Goal: Task Accomplishment & Management: Use online tool/utility

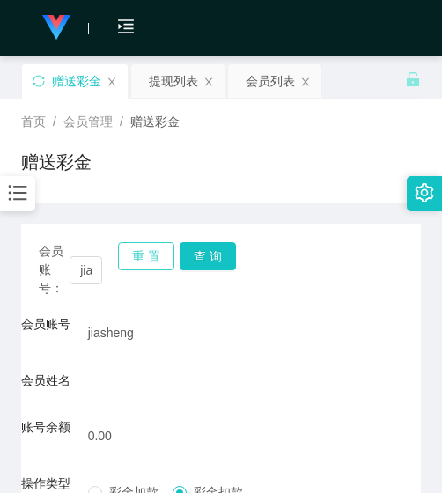
click at [143, 249] on button "重 置" at bounding box center [146, 256] width 56 height 28
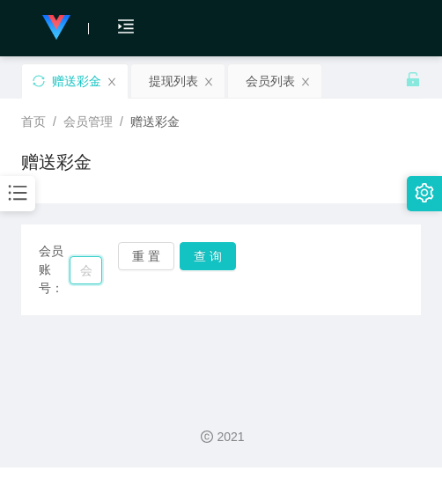
click at [96, 271] on input "text" at bounding box center [86, 270] width 33 height 28
paste input "You123"
type input "You123"
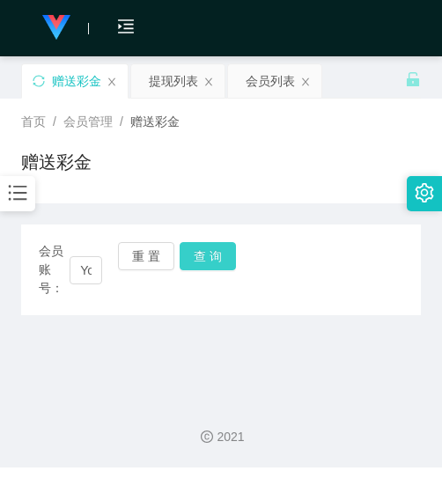
click at [205, 248] on button "查 询" at bounding box center [208, 256] width 56 height 28
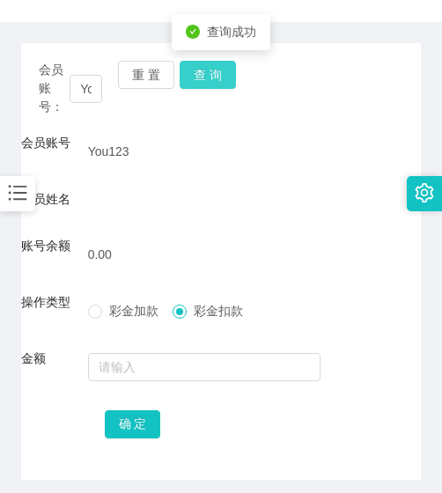
scroll to position [74, 0]
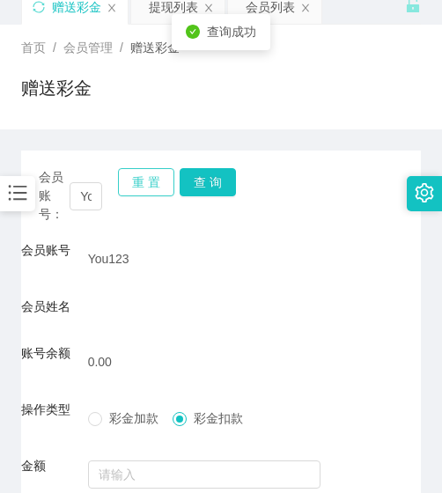
click at [148, 185] on button "重 置" at bounding box center [146, 182] width 56 height 28
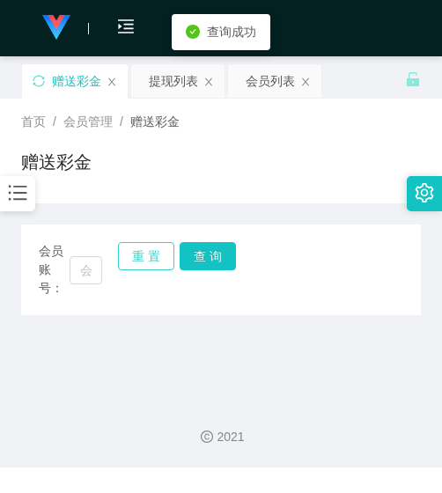
scroll to position [0, 0]
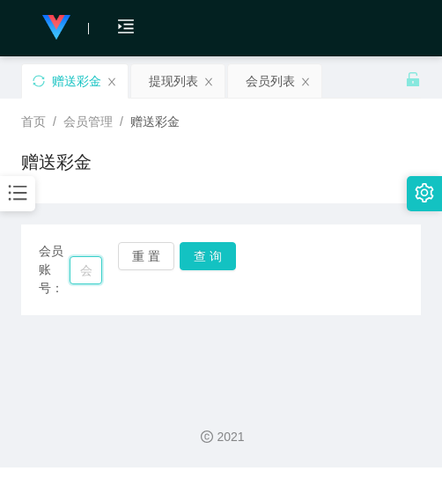
click at [92, 278] on input "text" at bounding box center [86, 270] width 33 height 28
paste input "shaoxuan929"
type input "shaoxuan929"
click at [216, 253] on button "查 询" at bounding box center [208, 256] width 56 height 28
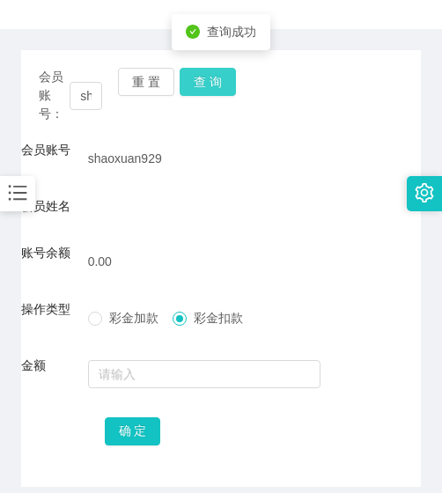
scroll to position [176, 0]
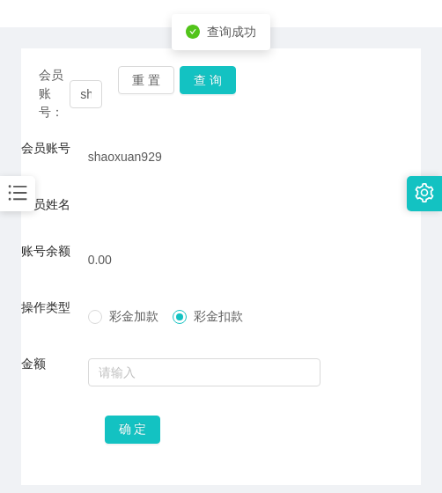
drag, startPoint x: 210, startPoint y: 264, endPoint x: 4, endPoint y: 256, distance: 206.3
click at [209, 264] on div "0.00" at bounding box center [205, 259] width 234 height 35
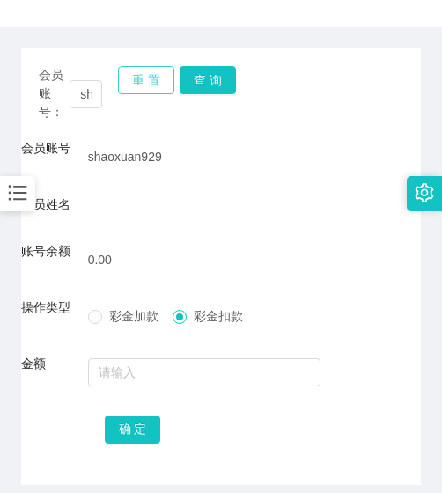
click at [153, 83] on button "重 置" at bounding box center [146, 80] width 56 height 28
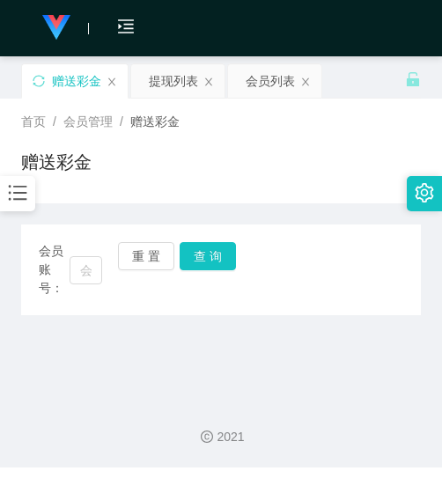
click at [100, 251] on div "会员账号：" at bounding box center [70, 270] width 63 height 56
click at [91, 271] on input "text" at bounding box center [86, 270] width 33 height 28
paste input "Tatt8888"
type input "Tatt8888"
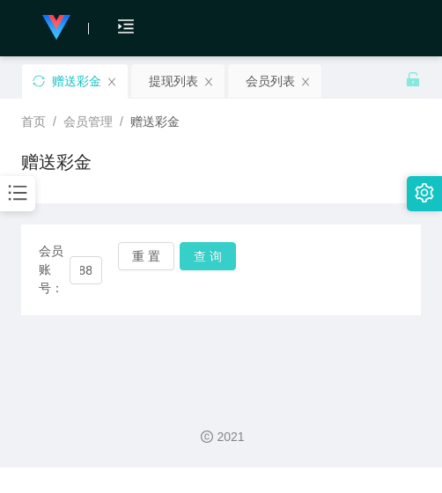
scroll to position [0, 0]
click at [229, 262] on button "查 询" at bounding box center [208, 256] width 56 height 28
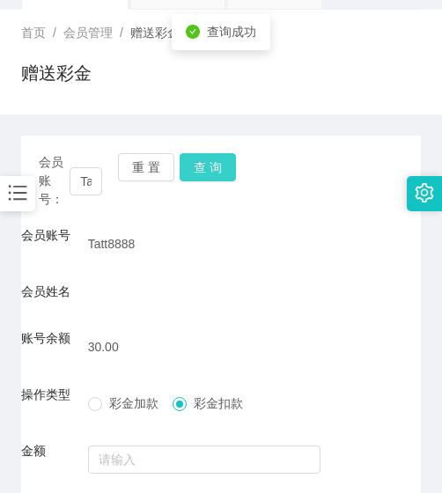
scroll to position [250, 0]
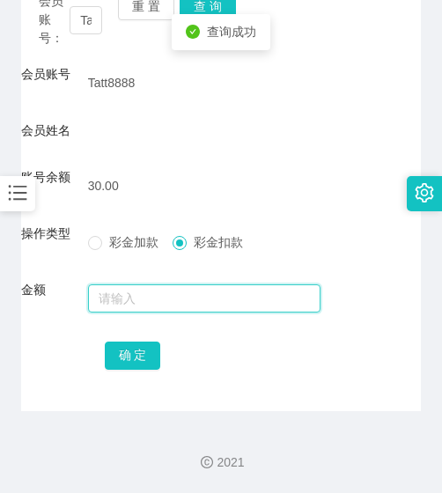
click at [221, 305] on input "text" at bounding box center [205, 299] width 234 height 28
type input "30"
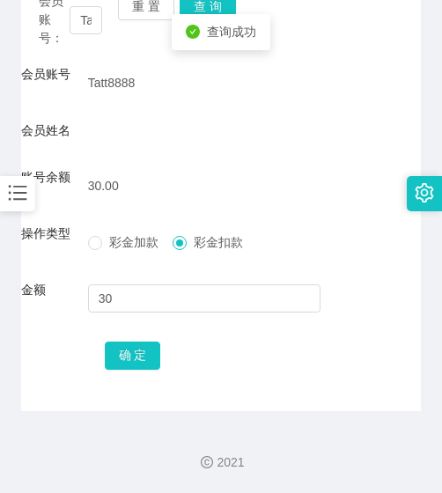
click at [152, 371] on div "确 定" at bounding box center [222, 354] width 234 height 35
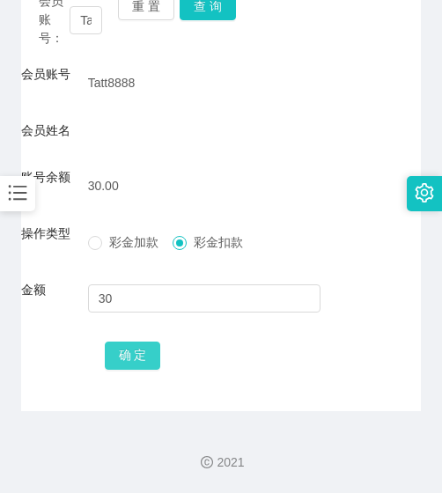
click at [141, 359] on button "确 定" at bounding box center [133, 356] width 56 height 28
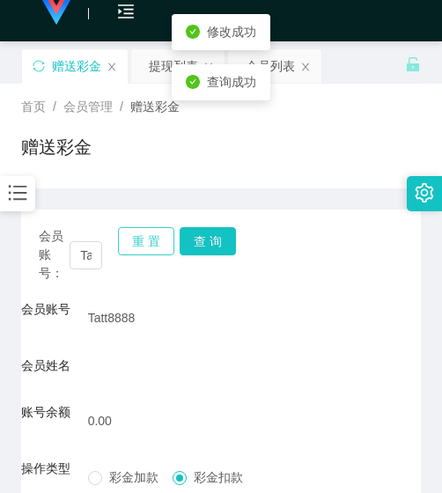
scroll to position [0, 0]
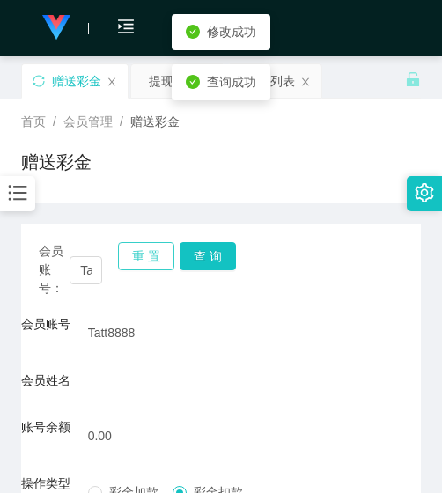
click at [136, 266] on button "重 置" at bounding box center [146, 256] width 56 height 28
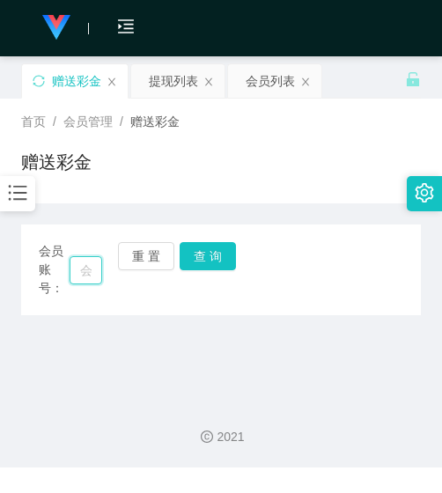
click at [92, 270] on input "text" at bounding box center [86, 270] width 33 height 28
paste input "1013"
type input "1013"
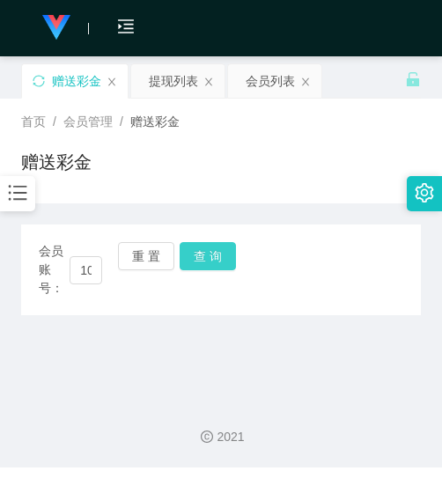
click at [189, 257] on button "查 询" at bounding box center [208, 256] width 56 height 28
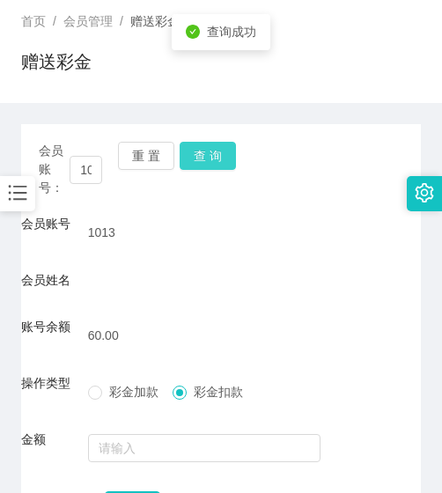
scroll to position [250, 0]
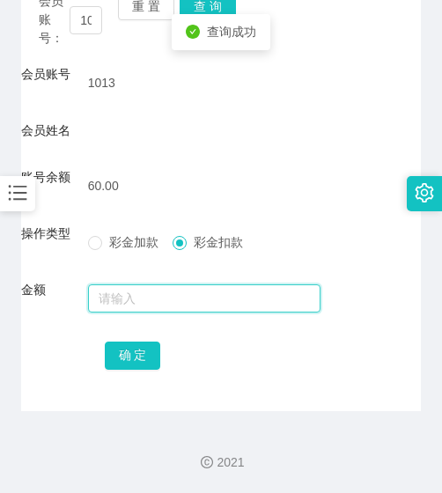
click at [181, 293] on input "text" at bounding box center [205, 299] width 234 height 28
type input "60"
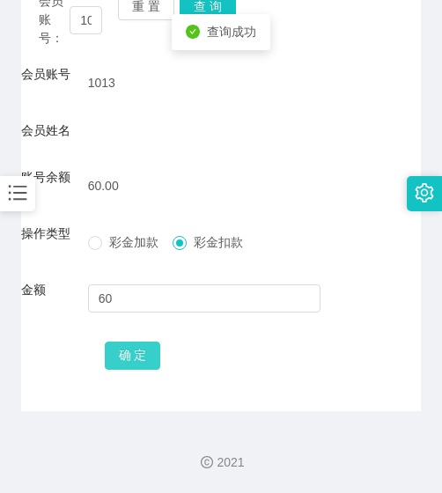
click at [148, 357] on button "确 定" at bounding box center [133, 356] width 56 height 28
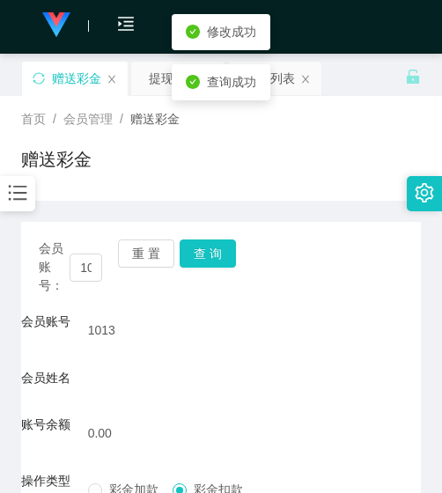
scroll to position [0, 0]
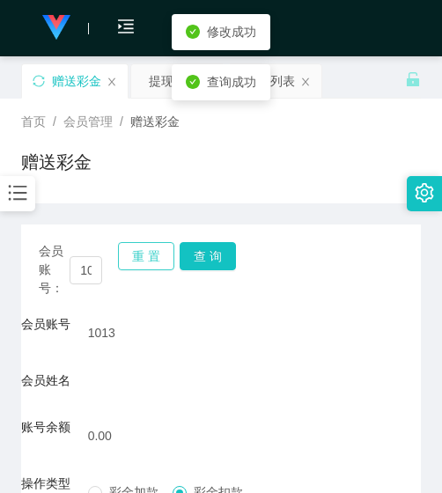
click at [136, 270] on button "重 置" at bounding box center [146, 256] width 56 height 28
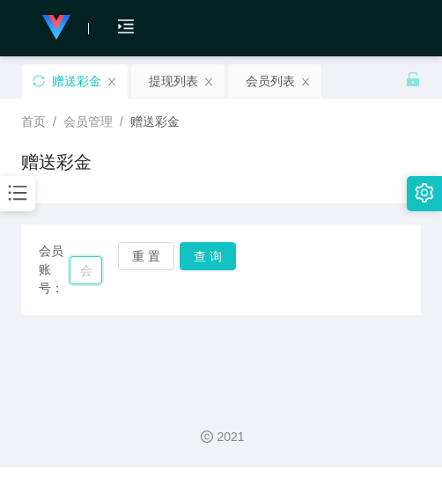
click at [90, 270] on input "text" at bounding box center [86, 270] width 33 height 28
paste input "1111511"
type input "1111511"
click at [189, 256] on button "查 询" at bounding box center [208, 256] width 56 height 28
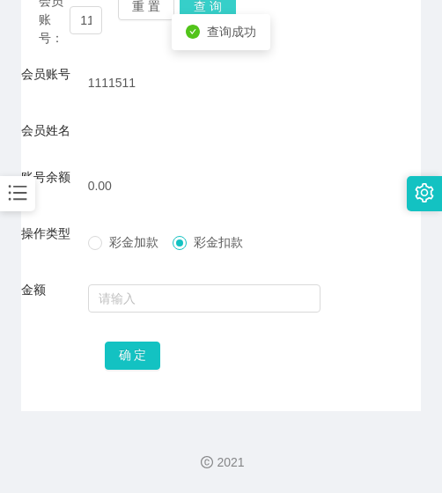
scroll to position [74, 0]
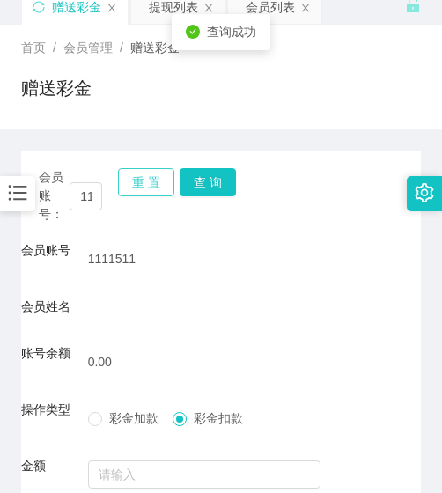
click at [145, 182] on button "重 置" at bounding box center [146, 182] width 56 height 28
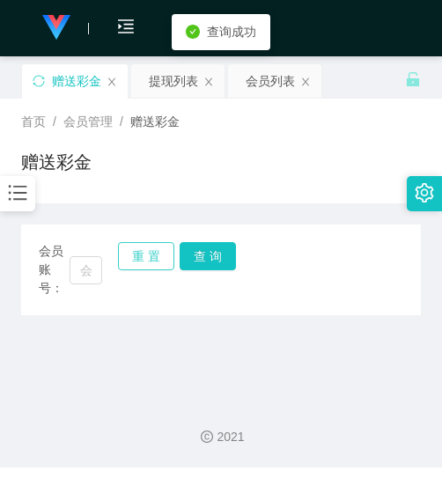
scroll to position [0, 0]
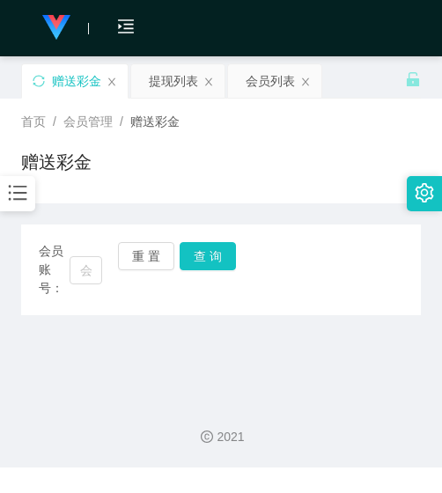
click at [76, 285] on div "会员账号：" at bounding box center [70, 270] width 63 height 56
click at [79, 278] on input "text" at bounding box center [86, 270] width 33 height 28
paste input "khchong76"
type input "khchong76"
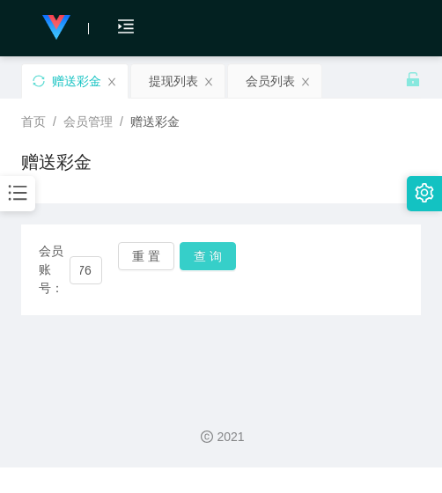
click at [203, 261] on button "查 询" at bounding box center [208, 256] width 56 height 28
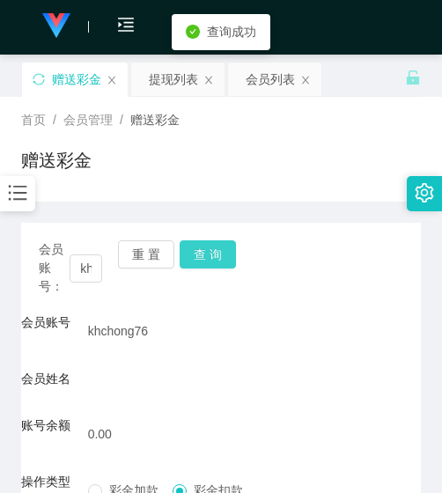
scroll to position [0, 0]
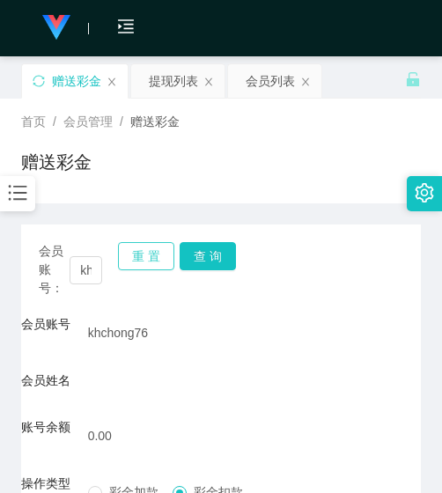
click at [168, 257] on button "重 置" at bounding box center [146, 256] width 56 height 28
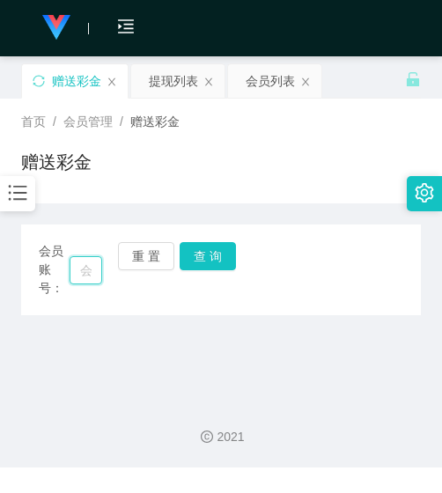
click at [85, 272] on input "text" at bounding box center [86, 270] width 33 height 28
paste input "JONG"
type input "JONG"
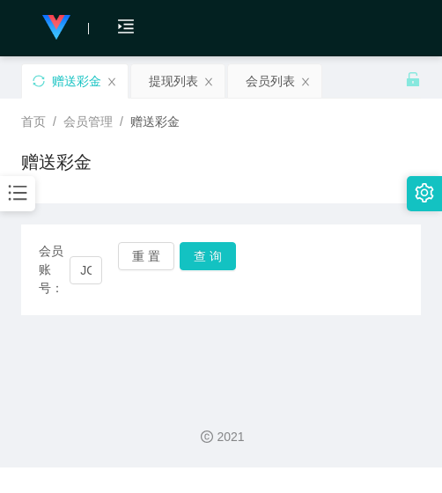
click at [209, 271] on div "会员账号： JONG 重 置 查 询" at bounding box center [221, 270] width 400 height 56
click at [207, 263] on button "查 询" at bounding box center [208, 256] width 56 height 28
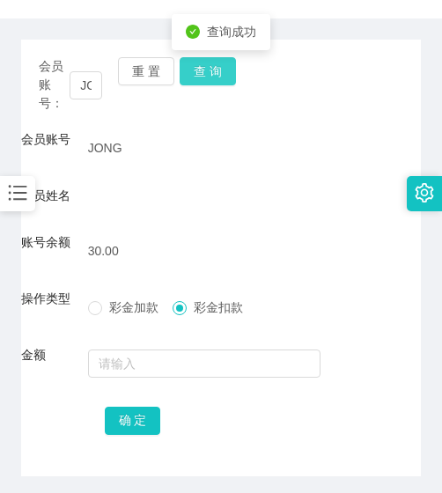
scroll to position [250, 0]
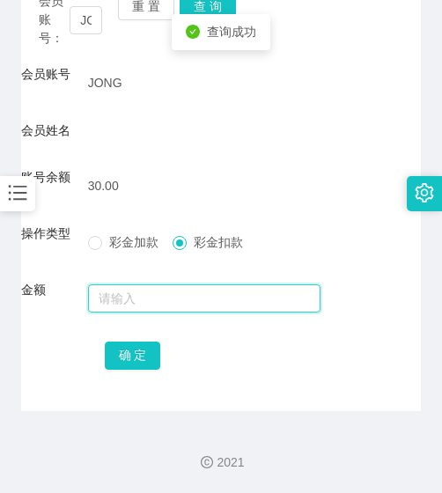
click at [192, 308] on input "text" at bounding box center [205, 299] width 234 height 28
type input "30"
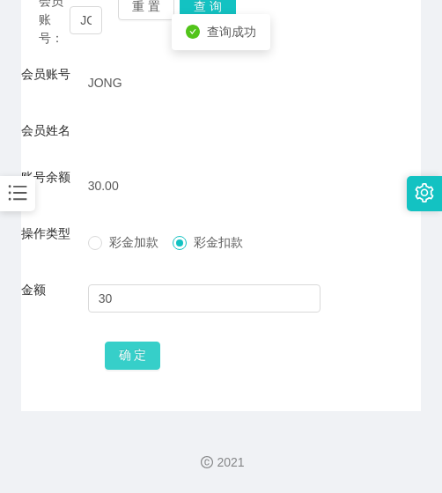
click at [116, 358] on button "确 定" at bounding box center [133, 356] width 56 height 28
